Goal: Transaction & Acquisition: Purchase product/service

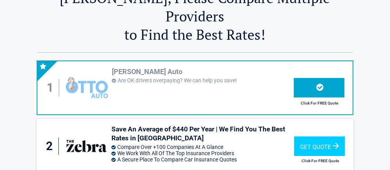
scroll to position [52, 0]
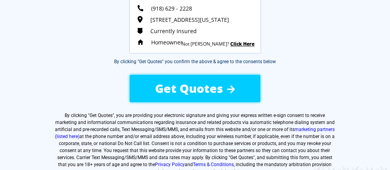
scroll to position [78, 0]
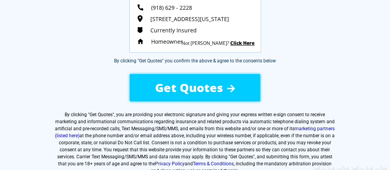
click at [193, 90] on span "Get Quotes" at bounding box center [189, 87] width 68 height 16
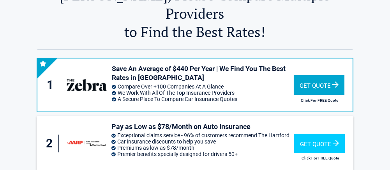
scroll to position [52, 0]
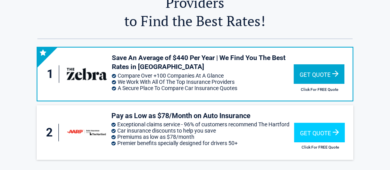
click at [316, 64] on div "Get Quote" at bounding box center [319, 73] width 51 height 19
